Goal: Check status: Check status

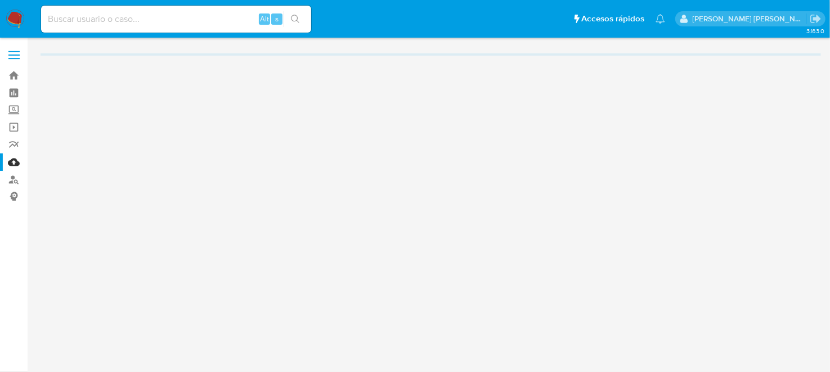
click at [100, 21] on input at bounding box center [176, 19] width 270 height 15
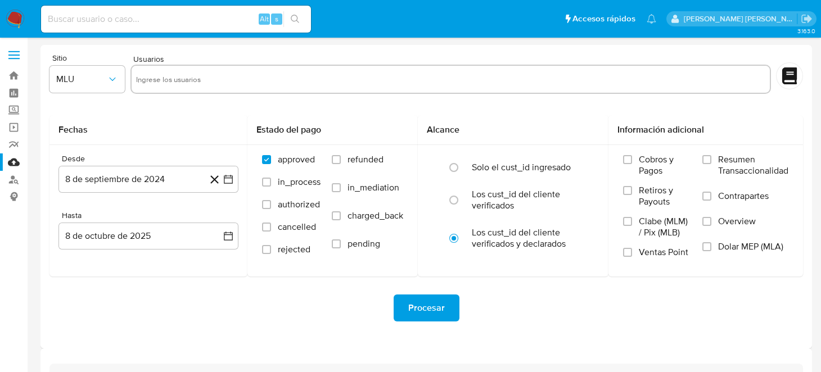
click at [6, 13] on img at bounding box center [15, 19] width 19 height 19
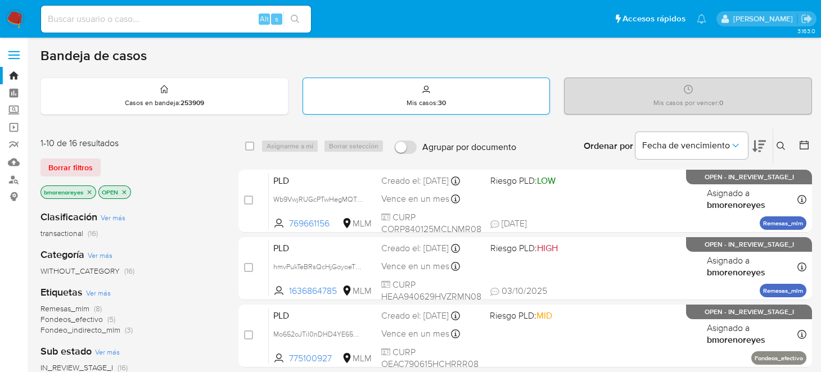
click at [475, 109] on div "Mis casos : 30" at bounding box center [426, 96] width 247 height 36
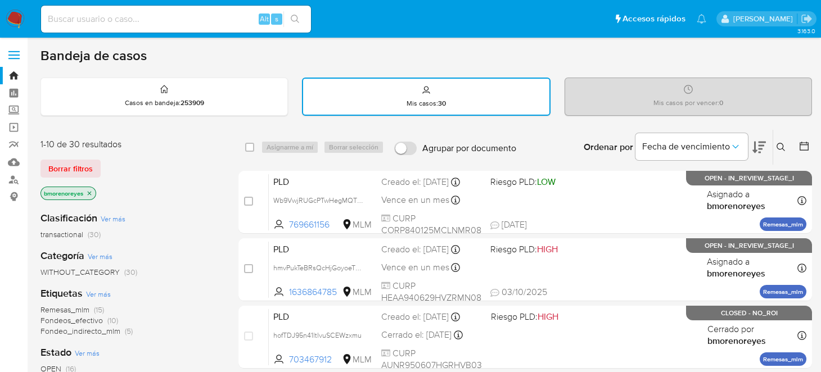
click at [784, 149] on icon at bounding box center [781, 147] width 9 height 9
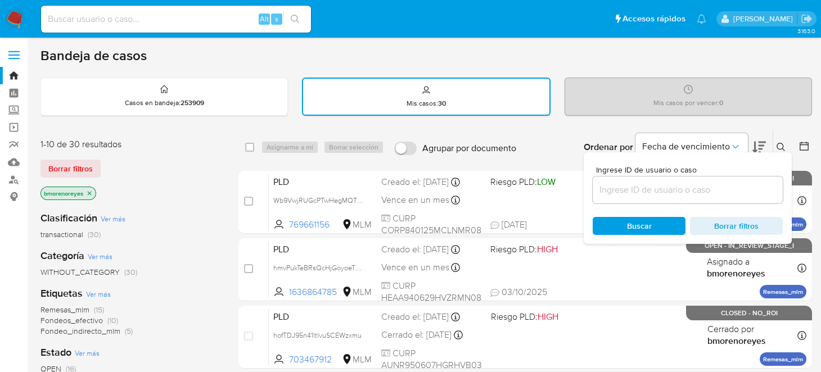
click at [637, 192] on input at bounding box center [688, 190] width 190 height 15
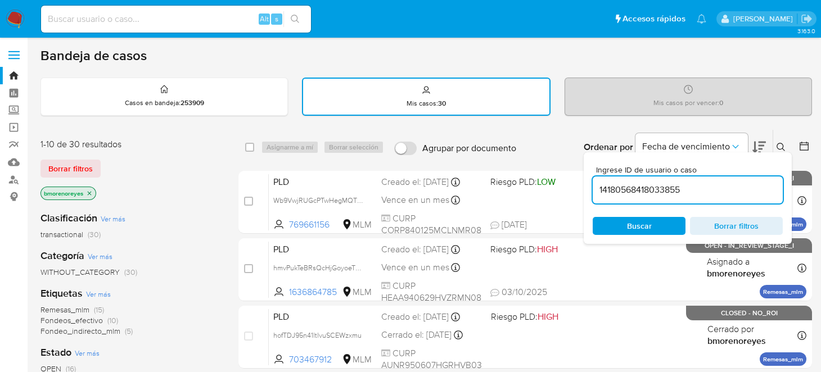
type input "14180568418033855"
